Goal: Information Seeking & Learning: Find specific fact

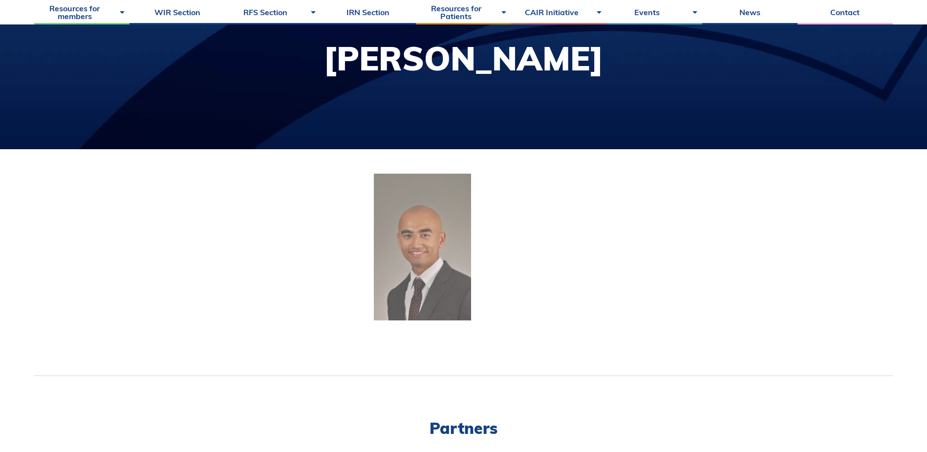
scroll to position [147, 0]
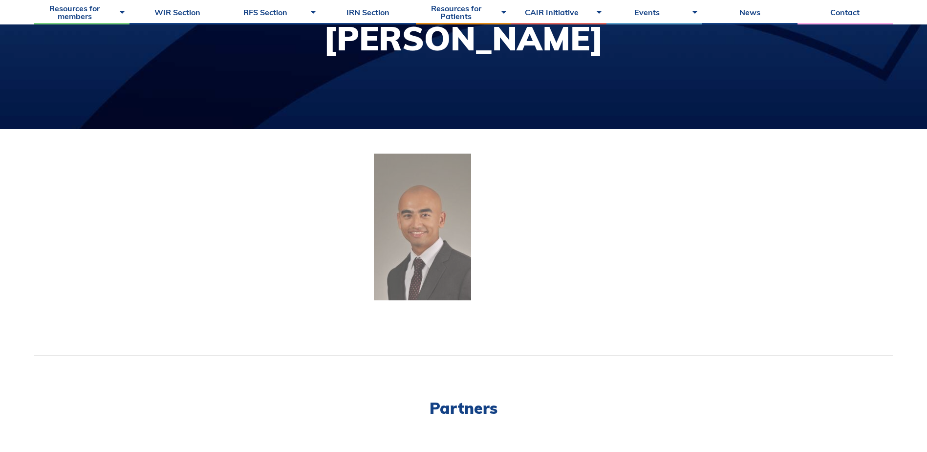
click at [403, 198] on img at bounding box center [422, 226] width 97 height 147
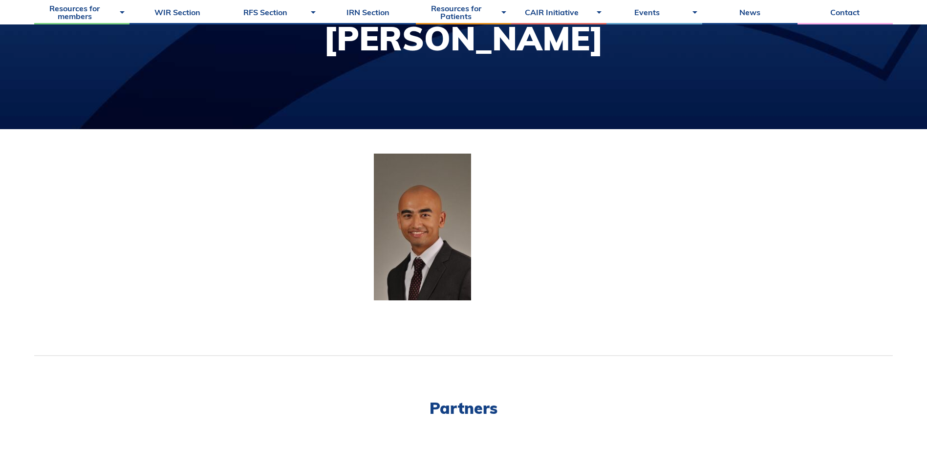
drag, startPoint x: 335, startPoint y: 38, endPoint x: 593, endPoint y: 37, distance: 258.1
click at [593, 37] on h1 "[PERSON_NAME]" at bounding box center [464, 38] width 280 height 33
drag, startPoint x: 593, startPoint y: 37, endPoint x: 569, endPoint y: 40, distance: 23.6
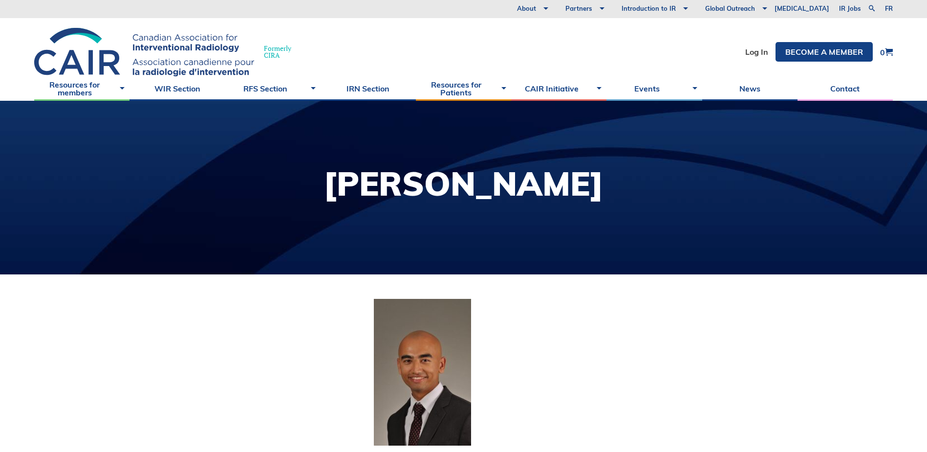
scroll to position [0, 0]
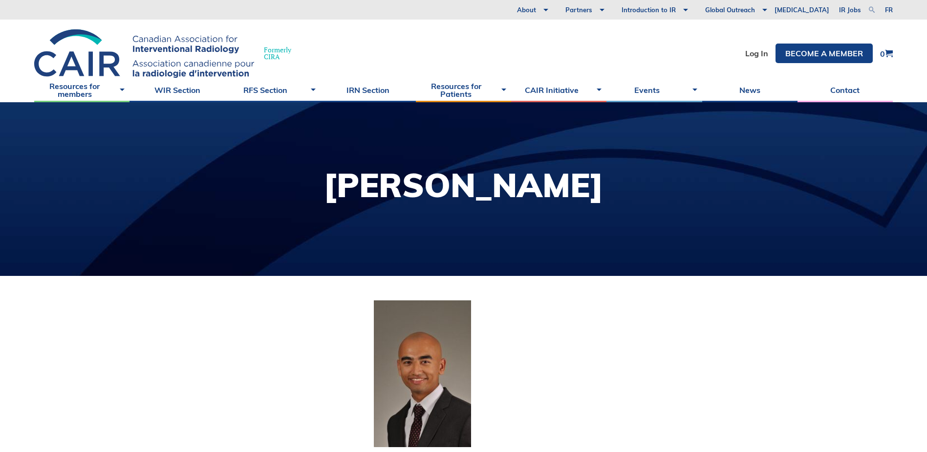
click at [871, 8] on link at bounding box center [872, 10] width 12 height 12
type input "[PERSON_NAME]"
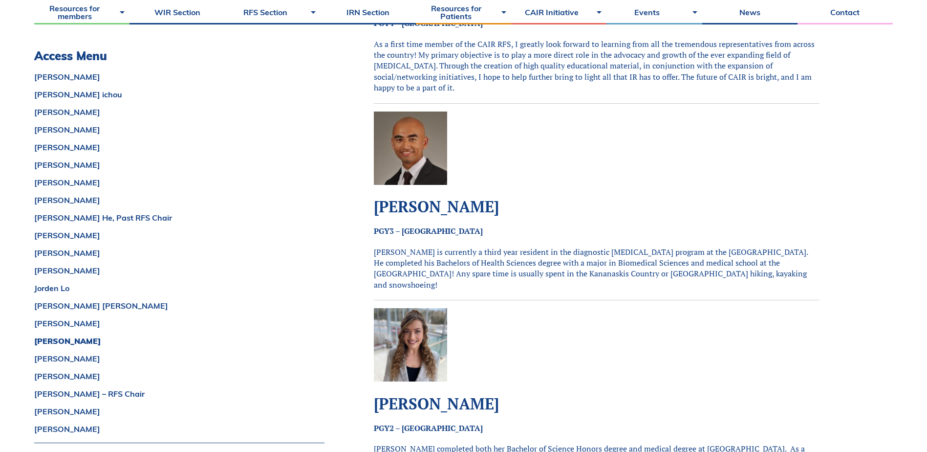
scroll to position [3520, 0]
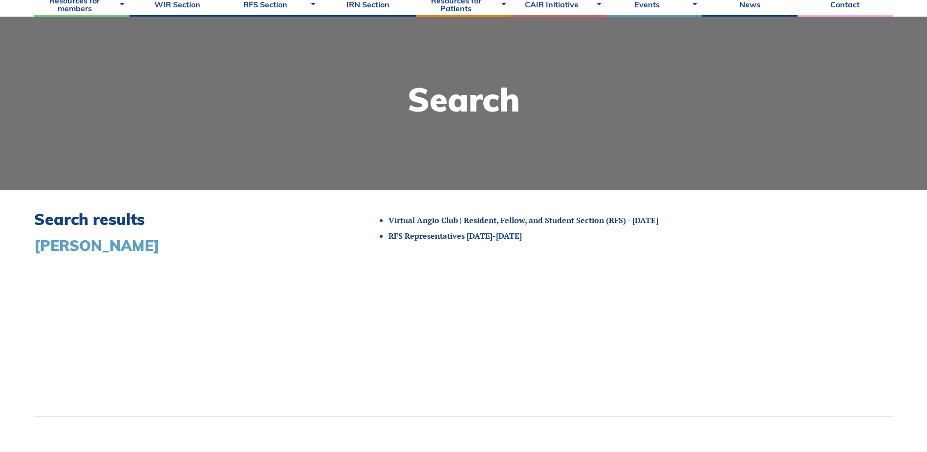
scroll to position [98, 0]
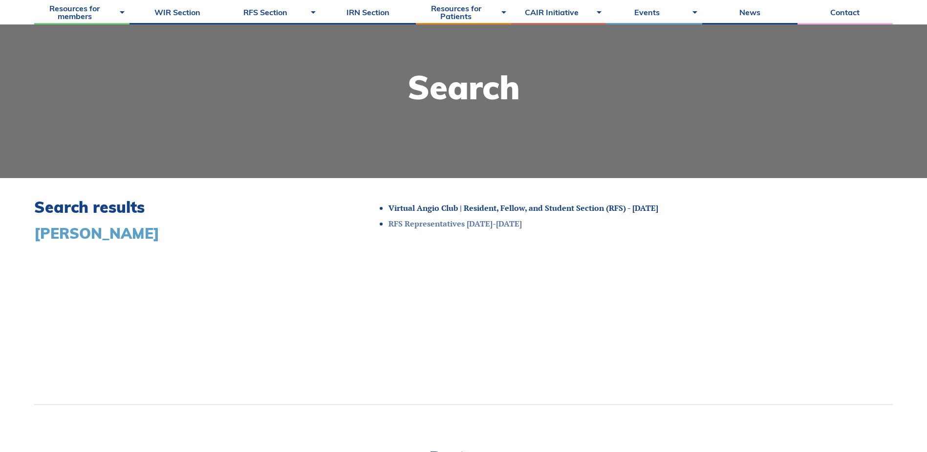
click at [423, 221] on link "RFS Representatives 2022-2023" at bounding box center [455, 223] width 133 height 11
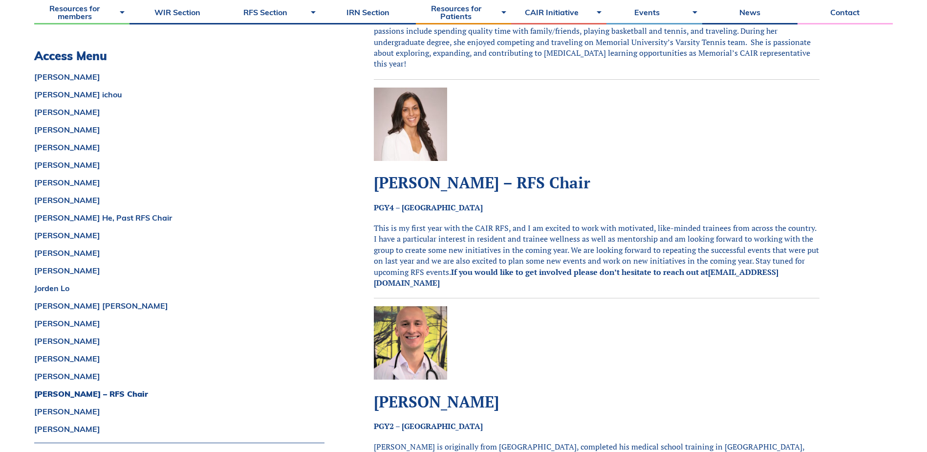
scroll to position [4008, 0]
